Goal: Task Accomplishment & Management: Manage account settings

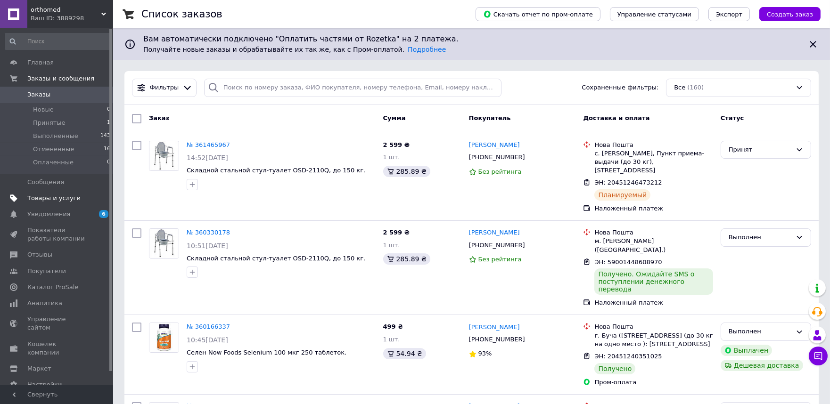
click at [57, 197] on span "Товары и услуги" at bounding box center [53, 198] width 53 height 8
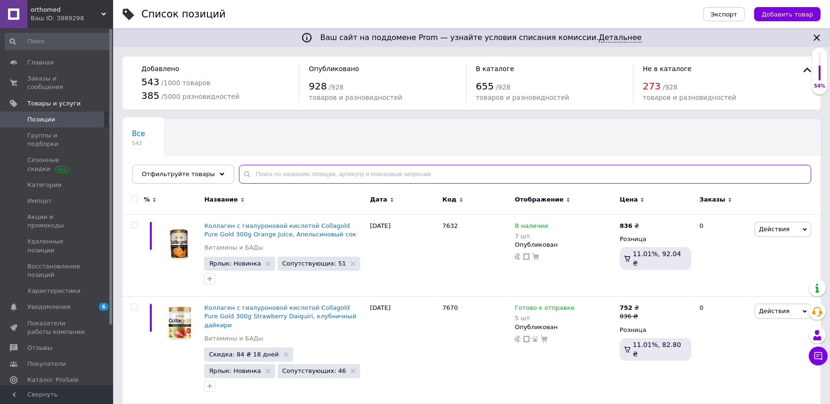
click at [286, 180] on input "text" at bounding box center [525, 174] width 572 height 19
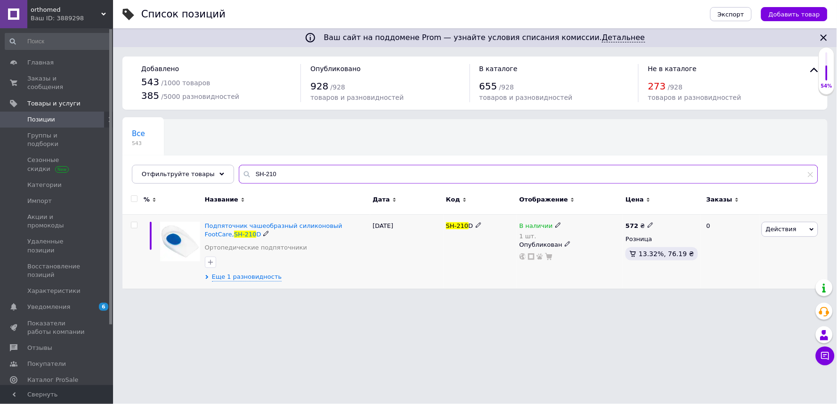
type input "SH-210"
click at [556, 228] on icon at bounding box center [559, 225] width 6 height 6
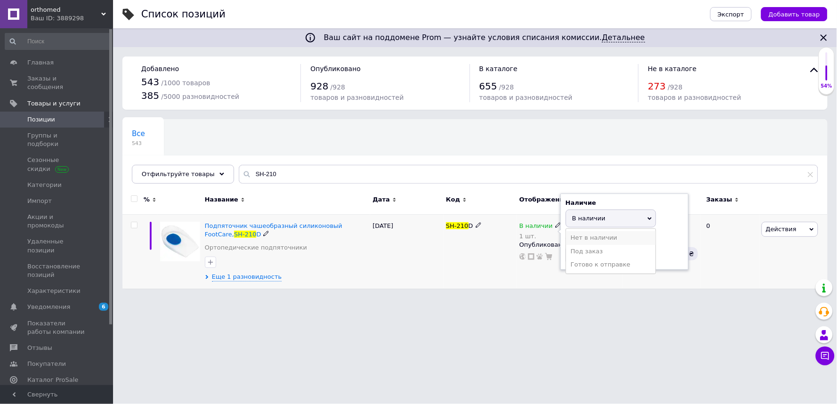
click at [581, 238] on li "Нет в наличии" at bounding box center [611, 237] width 90 height 13
click at [540, 268] on div "В наличии 1 шт. Наличие Нет в наличии В наличии Под заказ Готово к отправке Ост…" at bounding box center [570, 251] width 106 height 74
type input "0"
click at [541, 268] on div "В наличии 1 шт. Наличие Нет в наличии В наличии Под заказ Готово к отправке Ост…" at bounding box center [570, 251] width 106 height 74
click at [265, 279] on span "Еще 1 разновидность" at bounding box center [247, 277] width 70 height 8
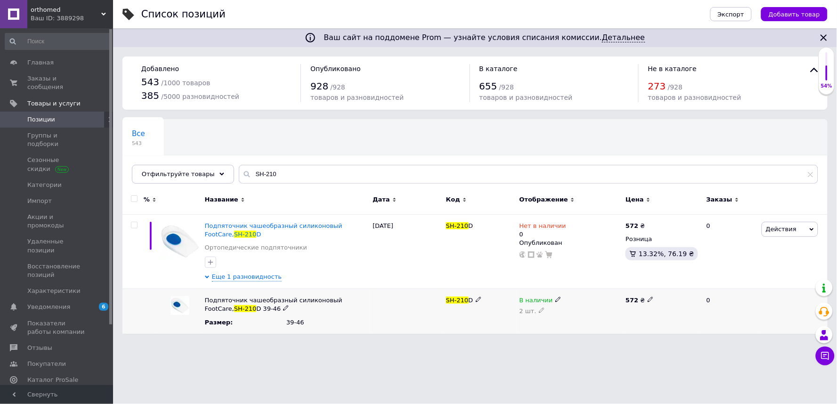
click at [556, 300] on icon at bounding box center [559, 300] width 6 height 6
click at [564, 318] on li "Нет в наличии" at bounding box center [568, 318] width 105 height 13
click at [539, 312] on icon at bounding box center [542, 311] width 6 height 6
drag, startPoint x: 539, startPoint y: 312, endPoint x: 523, endPoint y: 312, distance: 15.6
click at [519, 319] on div "Нет в наличии 2" at bounding box center [570, 311] width 106 height 45
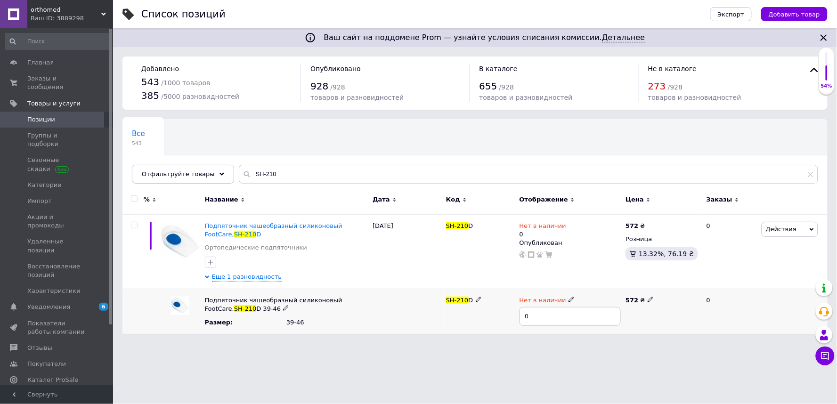
type input "0"
click at [460, 335] on div "Ваш сайт на поддомене Prom — узнайте условия списания комиссии. Детальнее Списо…" at bounding box center [475, 172] width 724 height 344
click at [460, 323] on div "SH-210 D" at bounding box center [481, 311] width 74 height 45
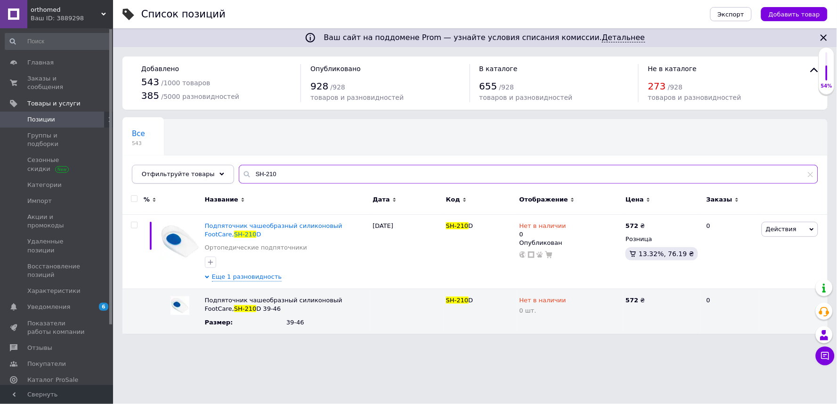
drag, startPoint x: 294, startPoint y: 171, endPoint x: 209, endPoint y: 181, distance: 85.4
click at [209, 181] on div "Отфильтруйте товары SH-210" at bounding box center [475, 174] width 687 height 19
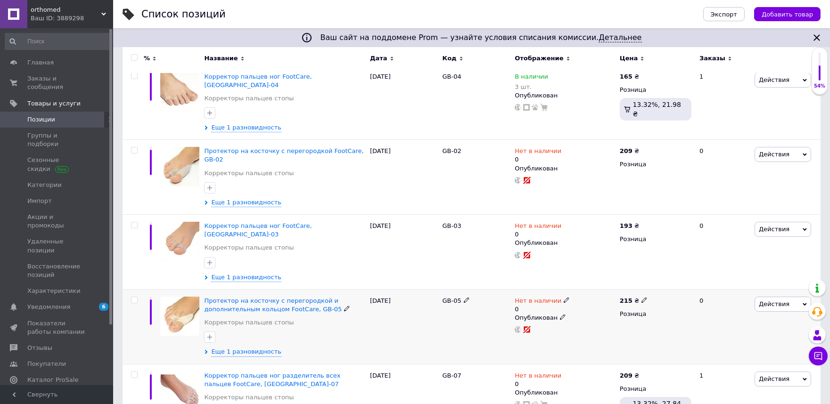
scroll to position [262, 0]
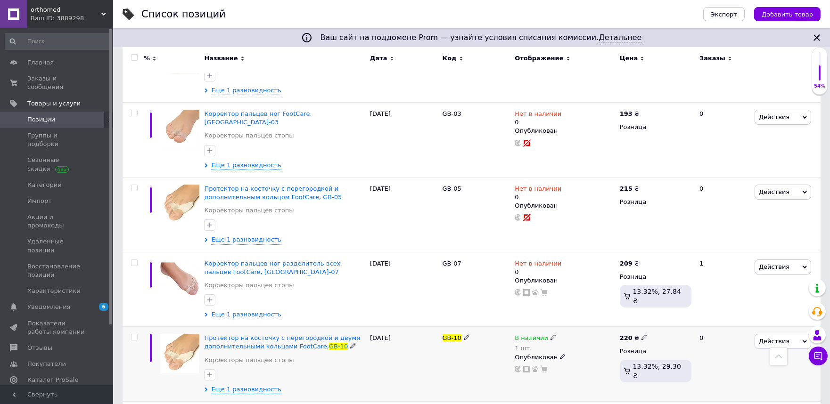
type input "GB-10"
click at [550, 335] on icon at bounding box center [553, 338] width 6 height 6
click at [575, 344] on li "Нет в наличии" at bounding box center [606, 350] width 90 height 13
drag, startPoint x: 576, startPoint y: 344, endPoint x: 554, endPoint y: 352, distance: 23.1
click at [554, 352] on div "В наличии 1 шт. Наличие Нет в наличии В наличии Под заказ Готово к отправке Ост…" at bounding box center [564, 364] width 105 height 75
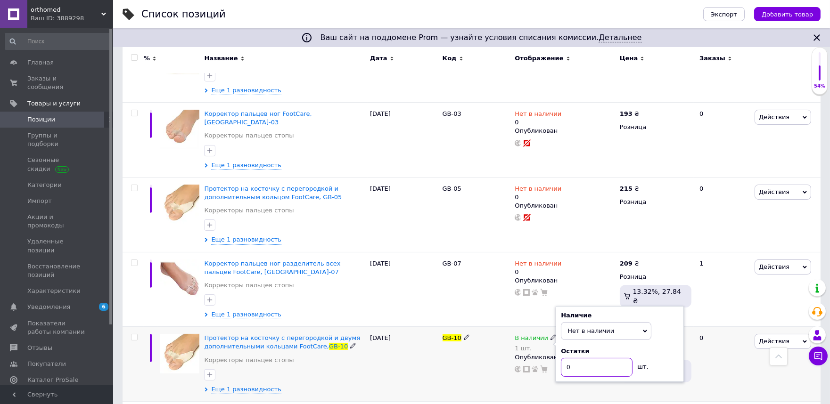
type input "0"
click at [540, 363] on div "В наличии 1 шт. Наличие Нет в наличии В наличии Под заказ Готово к отправке Ост…" at bounding box center [564, 364] width 105 height 75
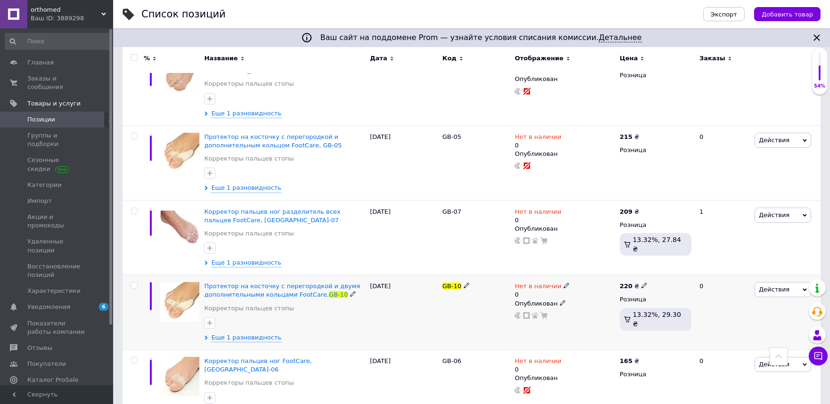
scroll to position [314, 0]
click at [268, 333] on span "Еще 1 разновидность" at bounding box center [246, 337] width 70 height 8
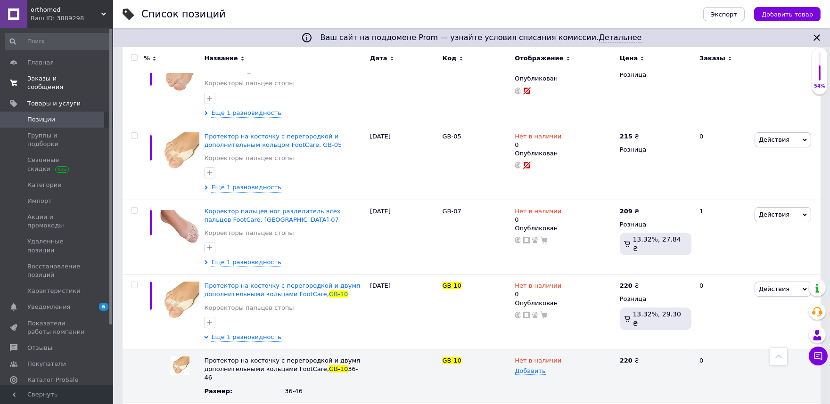
click at [58, 79] on span "Заказы и сообщения" at bounding box center [57, 82] width 60 height 17
